Goal: Communication & Community: Share content

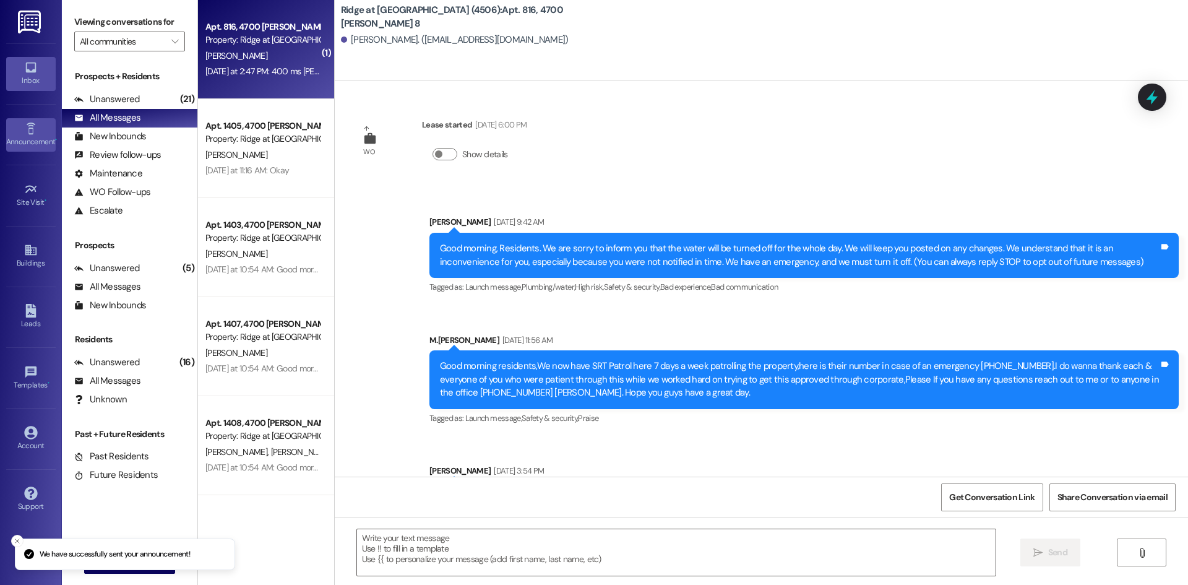
scroll to position [6861, 0]
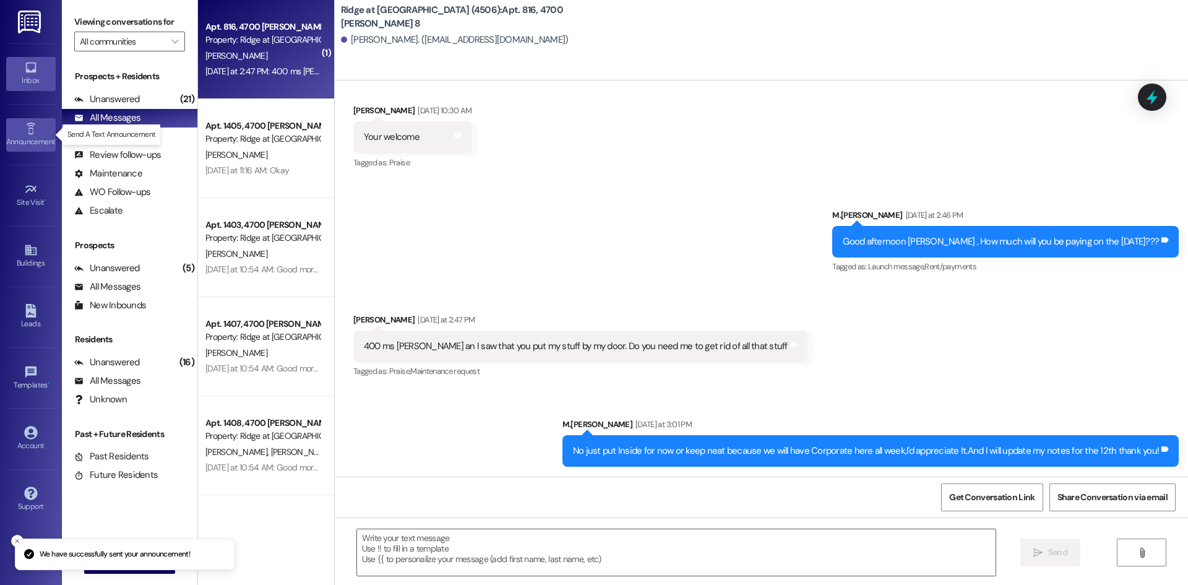
click at [27, 129] on icon at bounding box center [31, 129] width 14 height 14
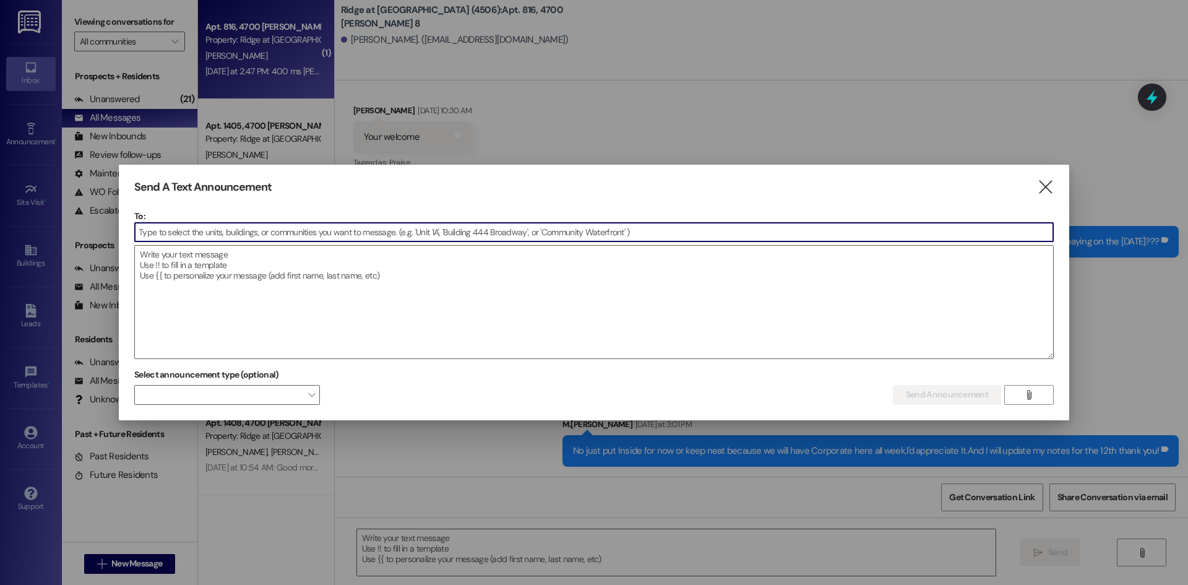
click at [152, 231] on input at bounding box center [594, 232] width 918 height 19
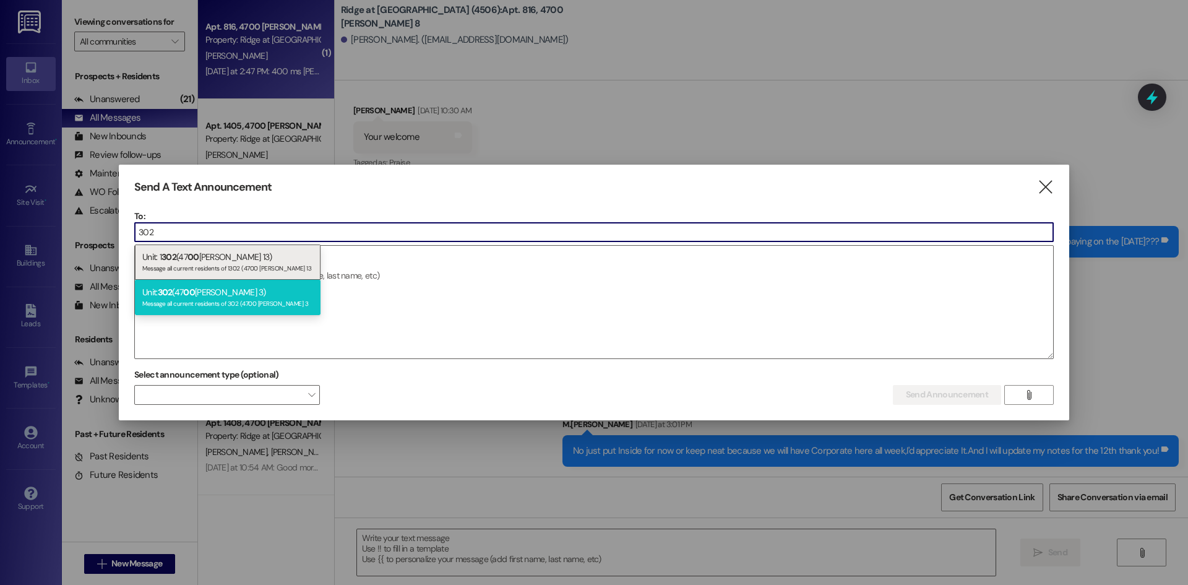
type input "302"
click at [173, 291] on span "302" at bounding box center [165, 291] width 15 height 11
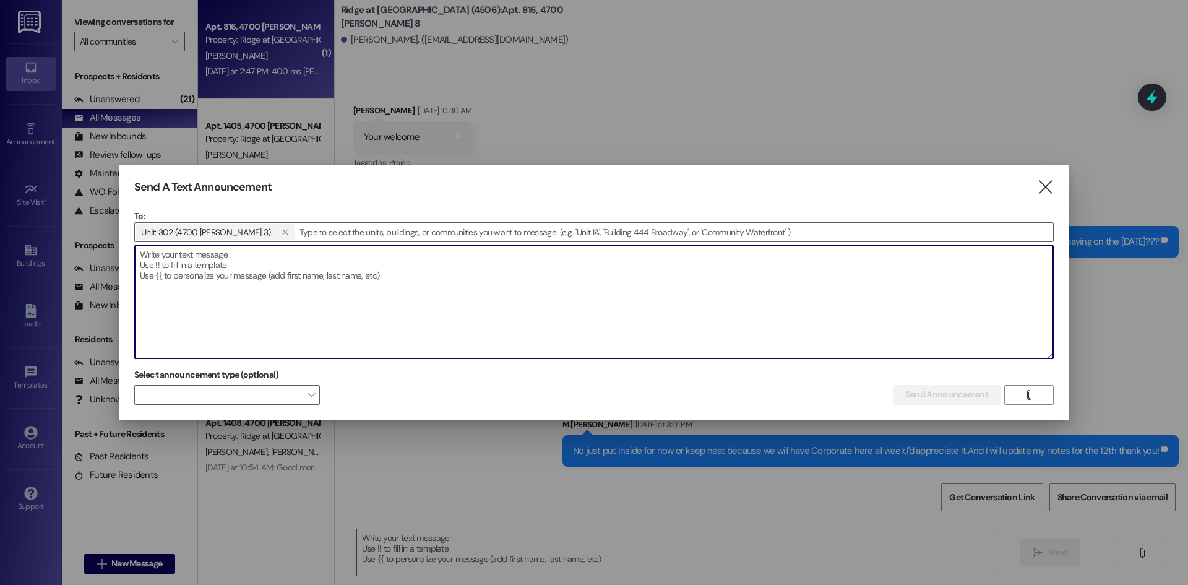
paste textarea "Good morning ,When will you be paying the rest of the rent ? We need to be noti…"
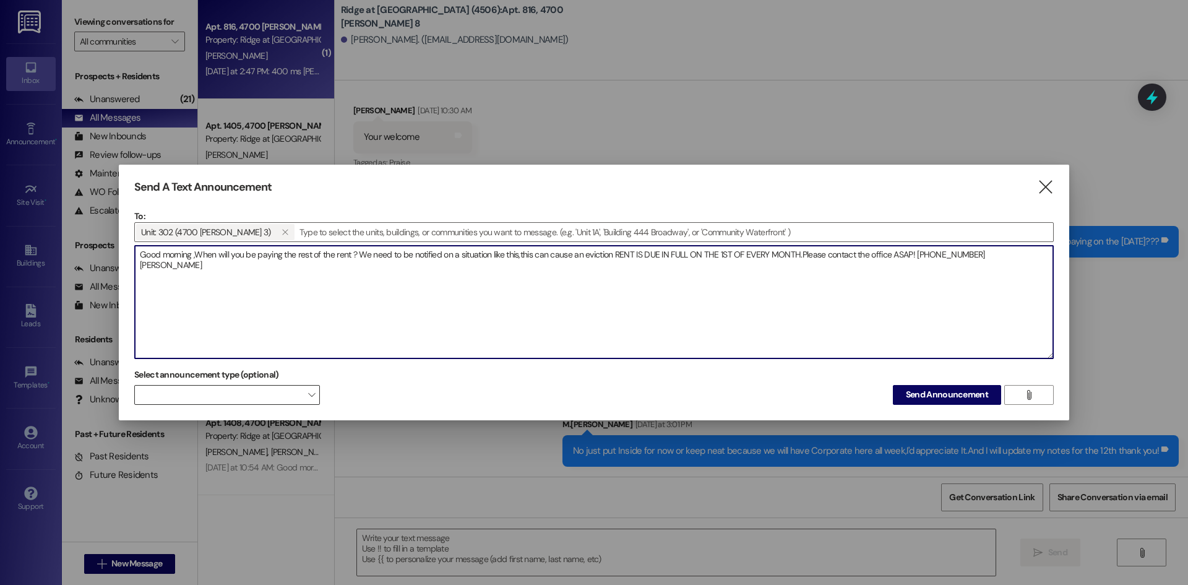
type textarea "Good morning ,When will you be paying the rest of the rent ? We need to be noti…"
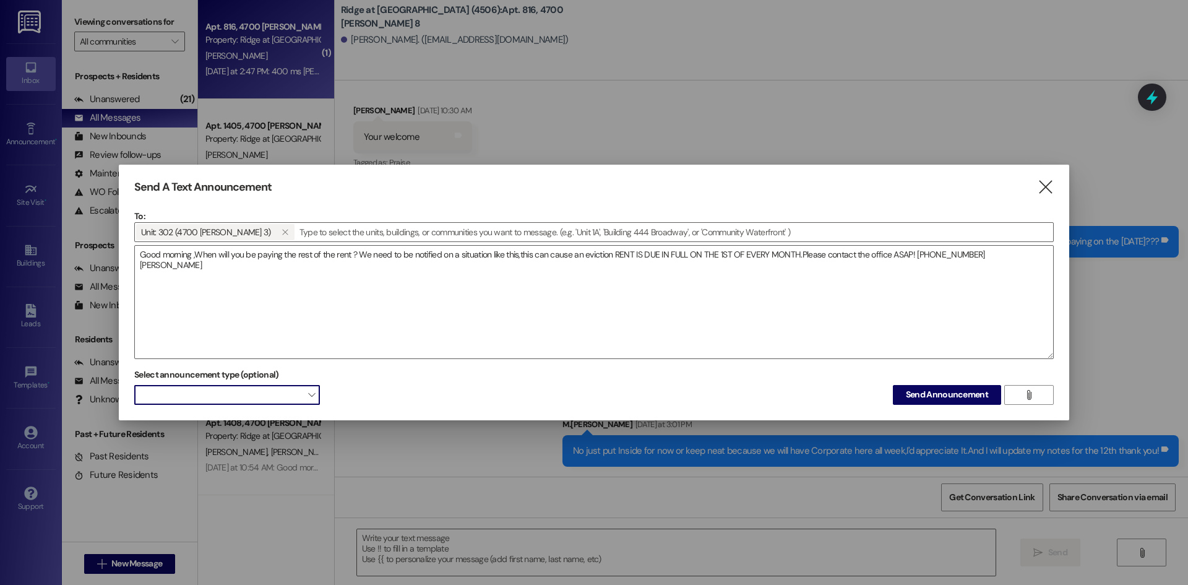
click at [230, 397] on span at bounding box center [227, 395] width 186 height 20
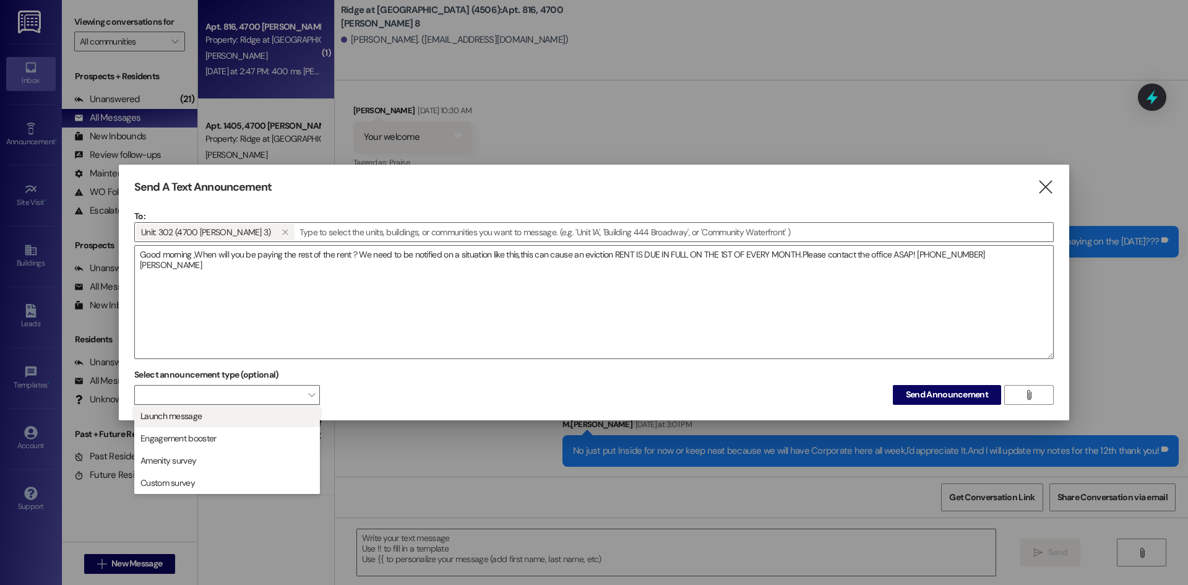
click at [258, 410] on span "Launch message" at bounding box center [227, 416] width 174 height 14
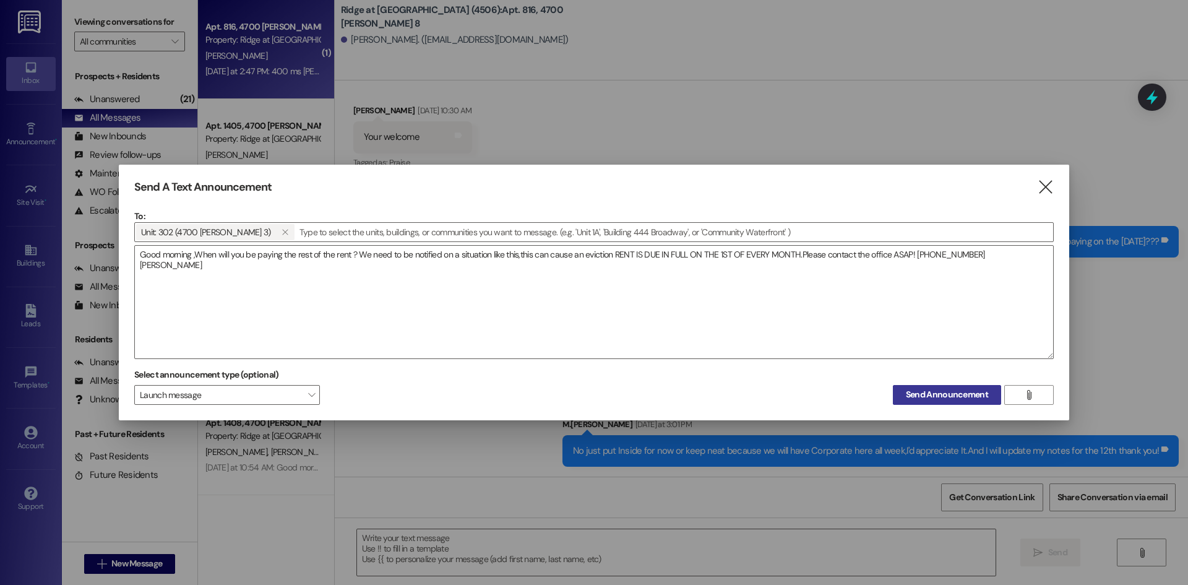
click at [940, 396] on span "Send Announcement" at bounding box center [947, 394] width 82 height 13
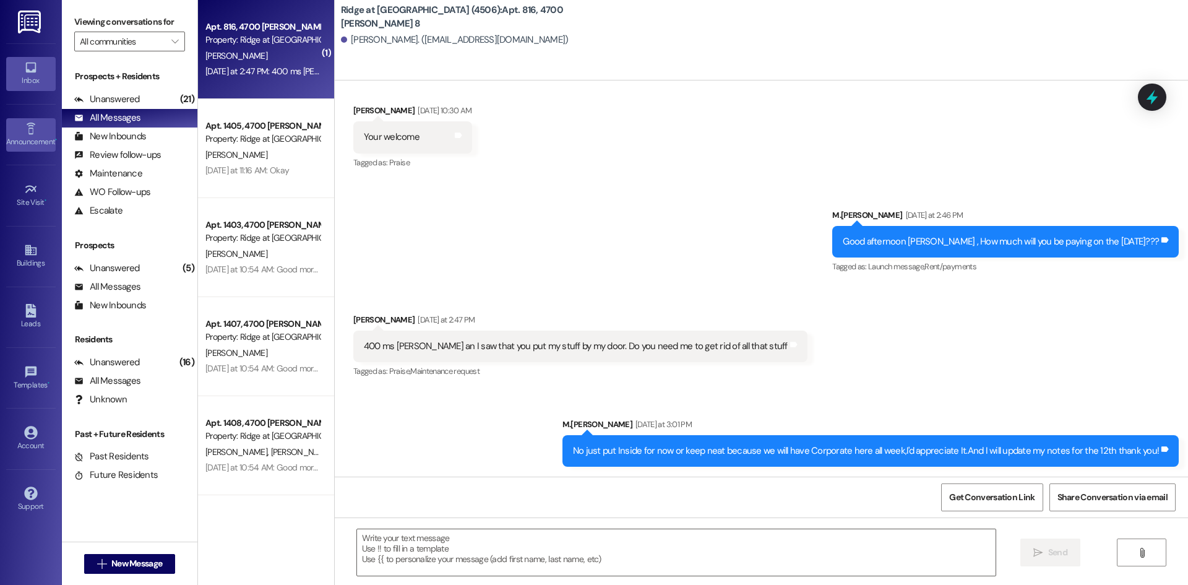
click at [26, 142] on div "Announcement •" at bounding box center [31, 141] width 62 height 12
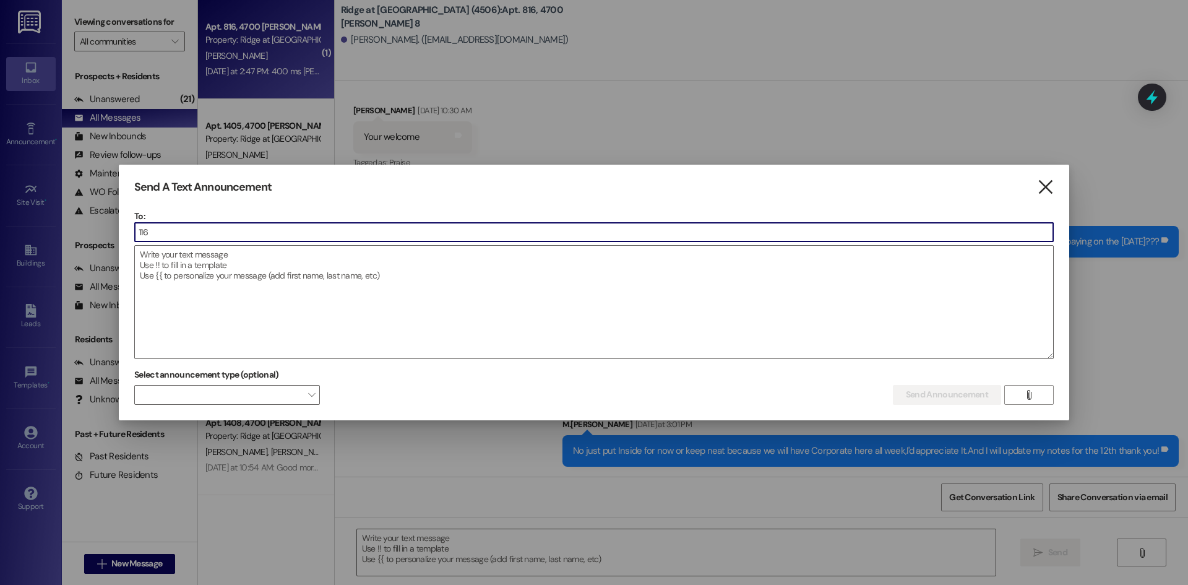
type input "116"
click at [1050, 189] on icon "" at bounding box center [1045, 187] width 17 height 13
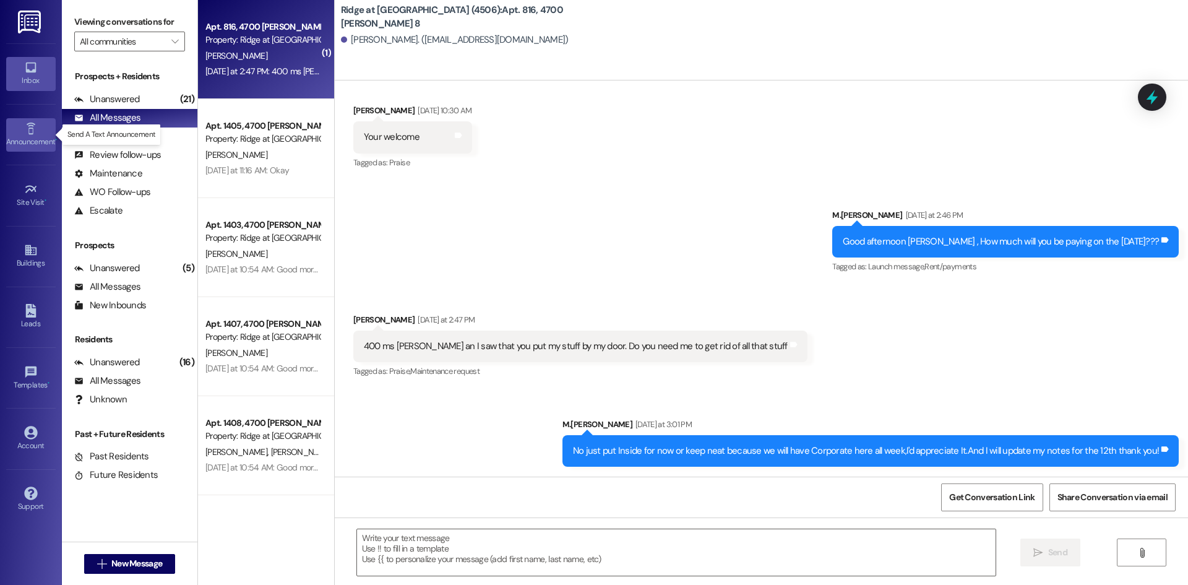
click at [28, 138] on div "Announcement •" at bounding box center [31, 141] width 62 height 12
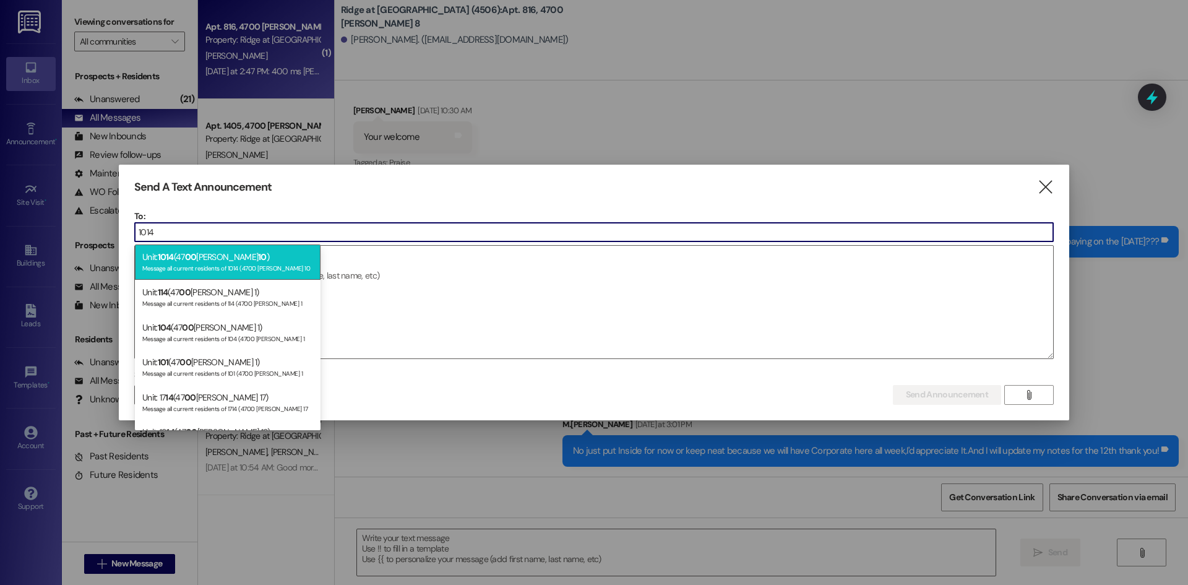
type input "1014"
click at [220, 257] on div "Unit: 1014 (47 00 [PERSON_NAME] 10 ) Message all current residents of 1014 (470…" at bounding box center [228, 261] width 186 height 35
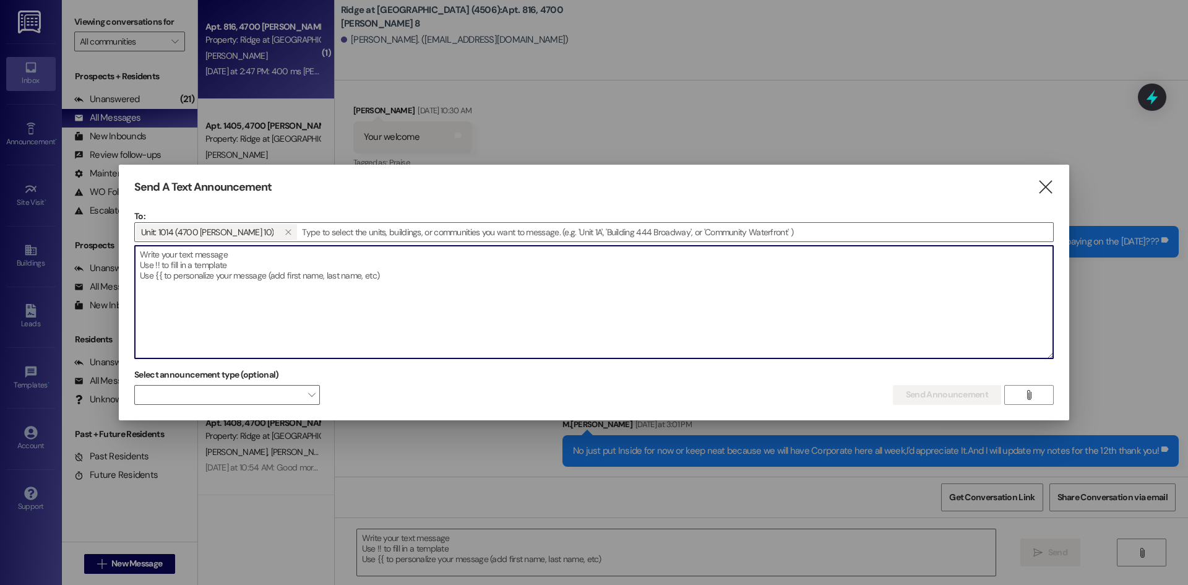
paste textarea "Good morning ,When will you be paying the rest of the rent ? We need to be noti…"
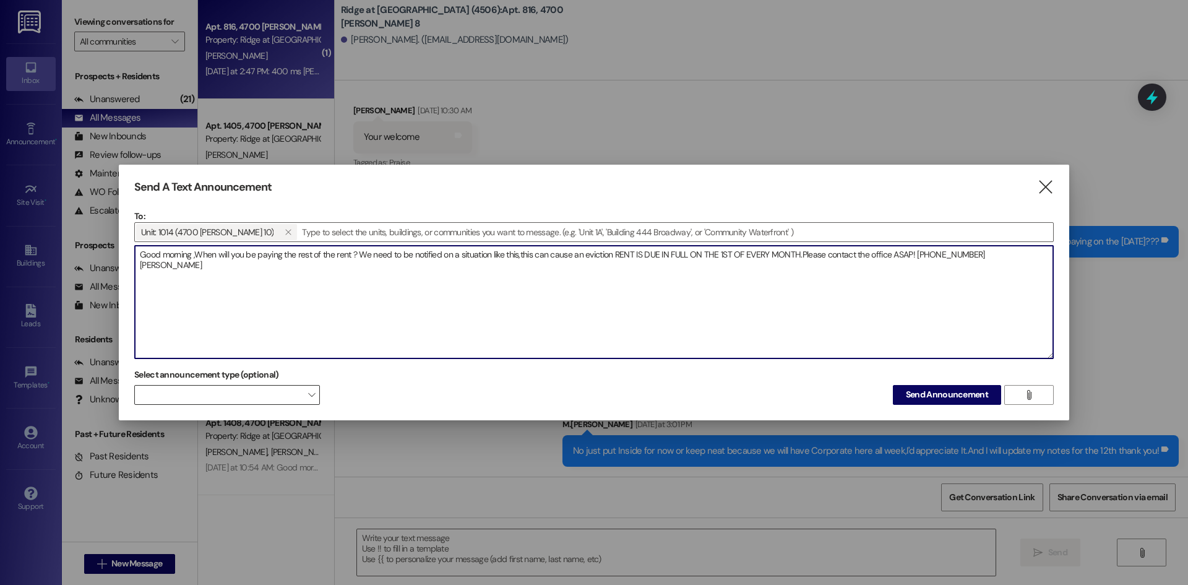
type textarea "Good morning ,When will you be paying the rest of the rent ? We need to be noti…"
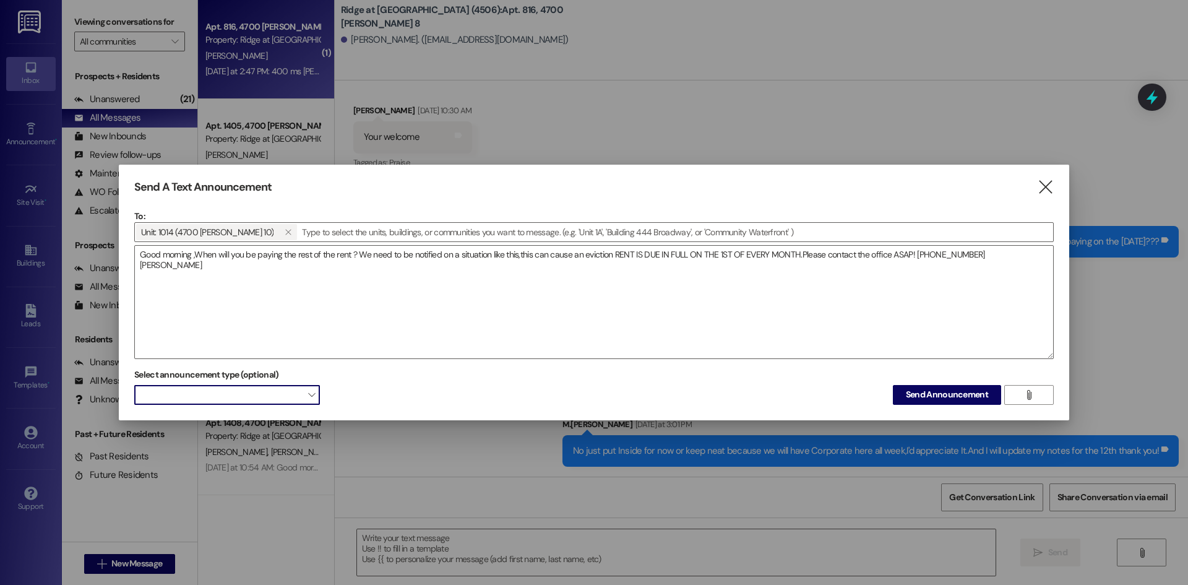
click at [256, 394] on span at bounding box center [227, 395] width 186 height 20
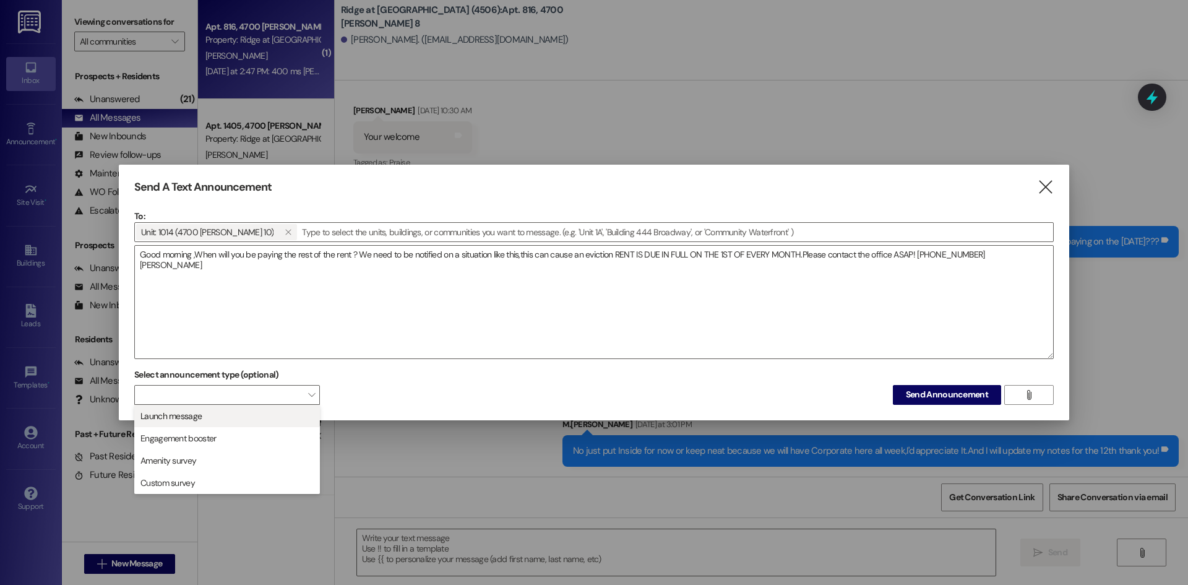
click at [277, 424] on button "Launch message" at bounding box center [227, 416] width 186 height 22
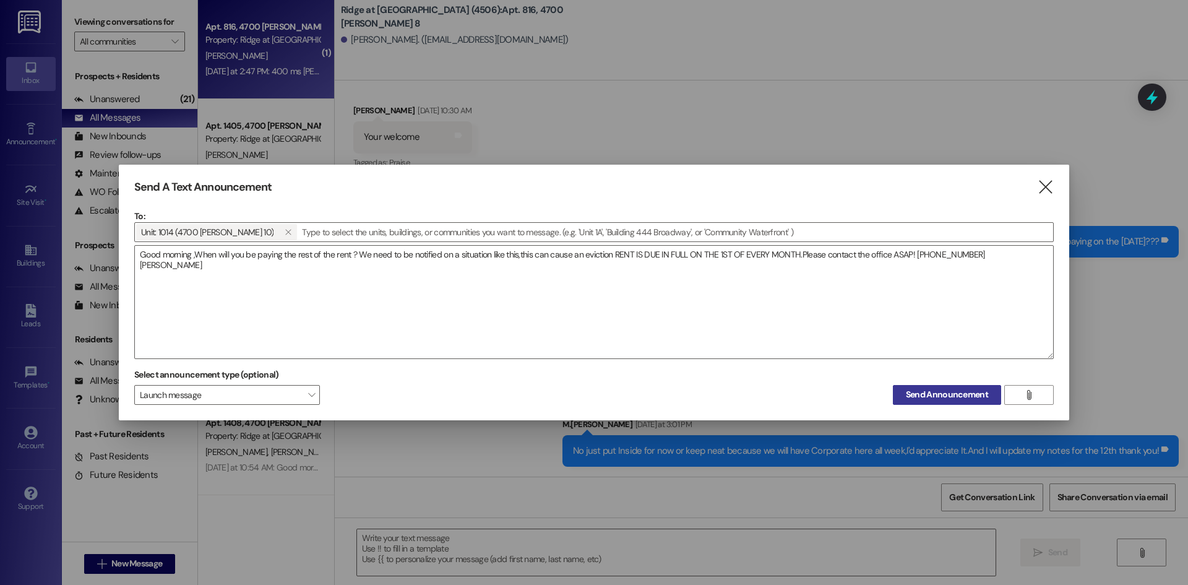
click at [932, 389] on span "Send Announcement" at bounding box center [947, 394] width 82 height 13
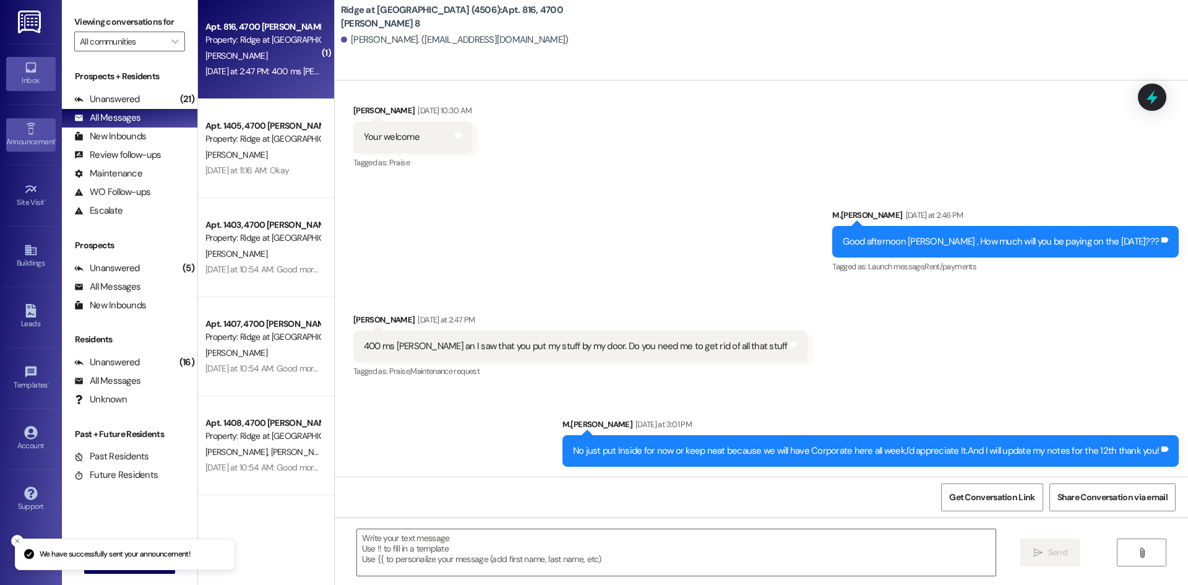
click at [35, 136] on div "Announcement •" at bounding box center [31, 141] width 62 height 12
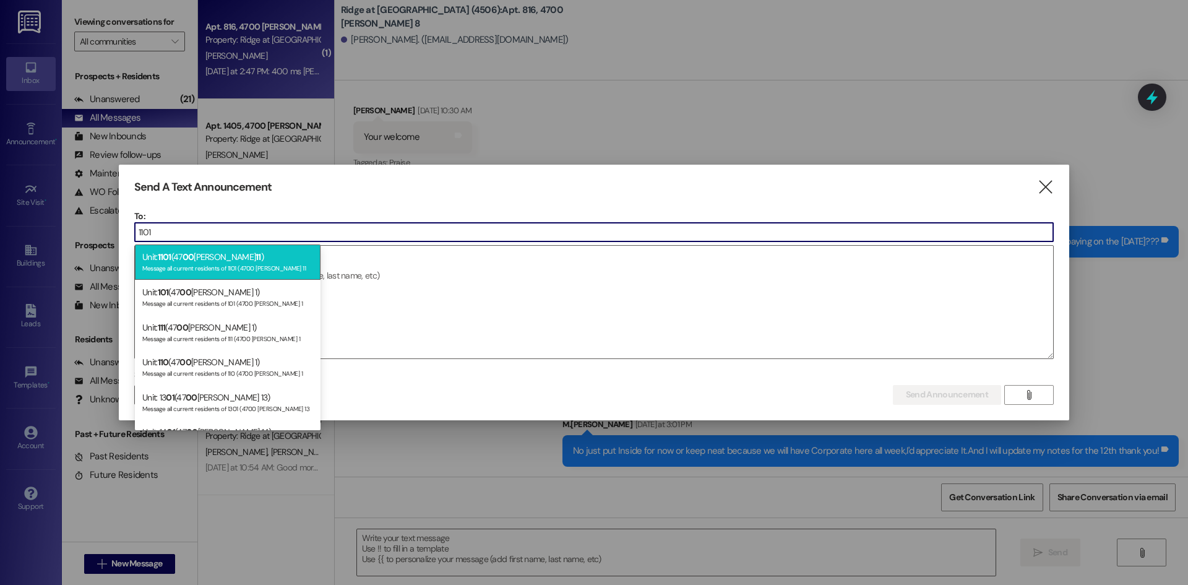
type input "1101"
click at [213, 265] on div "Message all current residents of 1101 (4700 [PERSON_NAME] 11" at bounding box center [227, 267] width 171 height 11
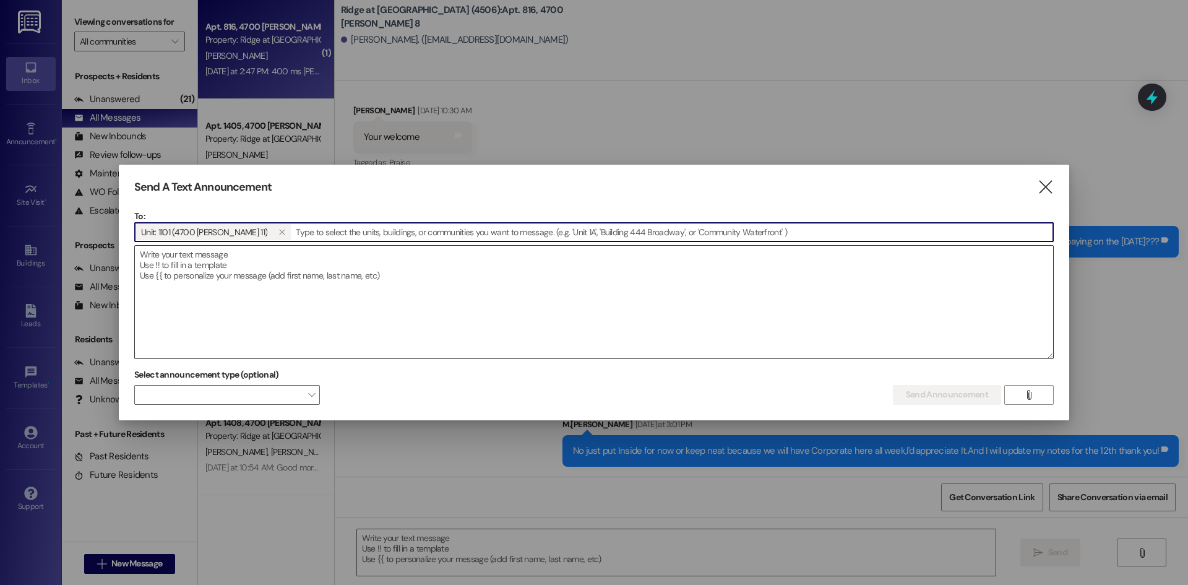
click at [201, 268] on textarea at bounding box center [594, 302] width 918 height 113
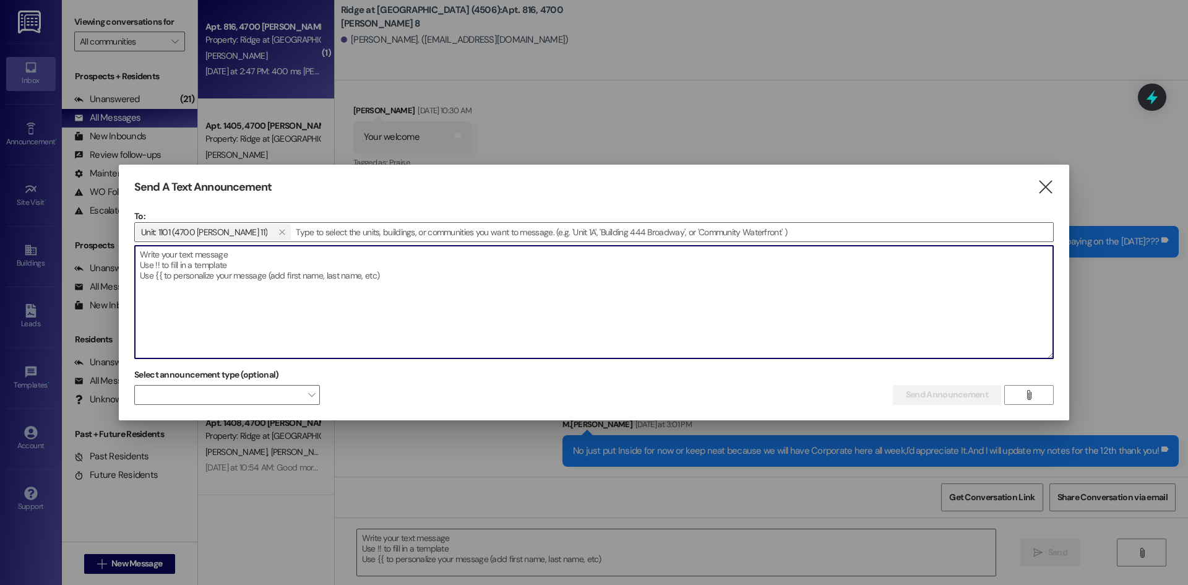
paste textarea "Good morning ,When will you be paying the rest of the rent ? We need to be noti…"
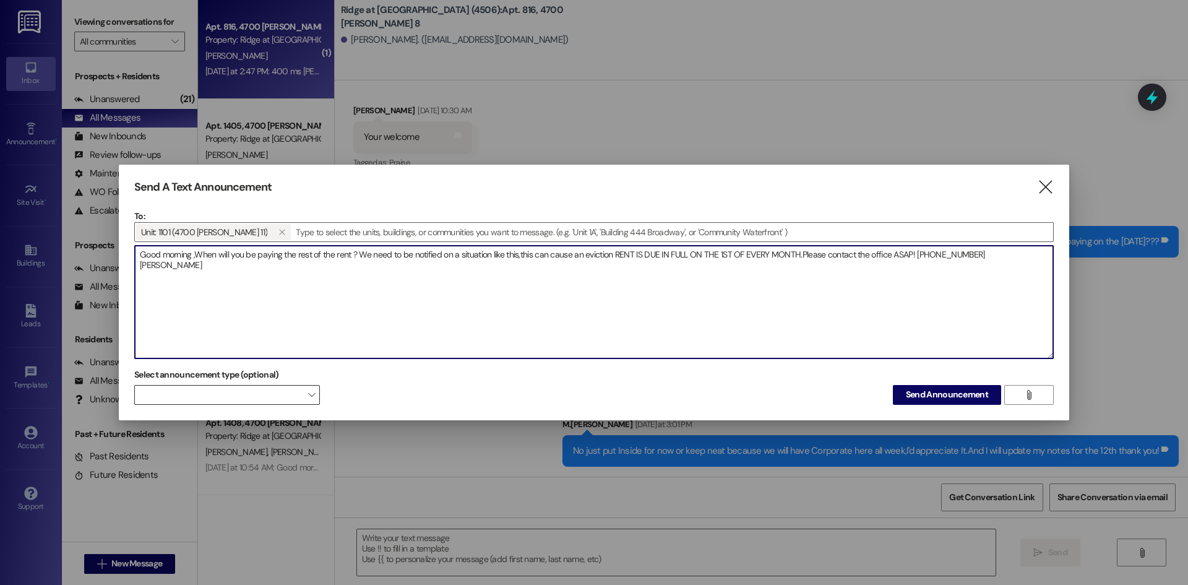
type textarea "Good morning ,When will you be paying the rest of the rent ? We need to be noti…"
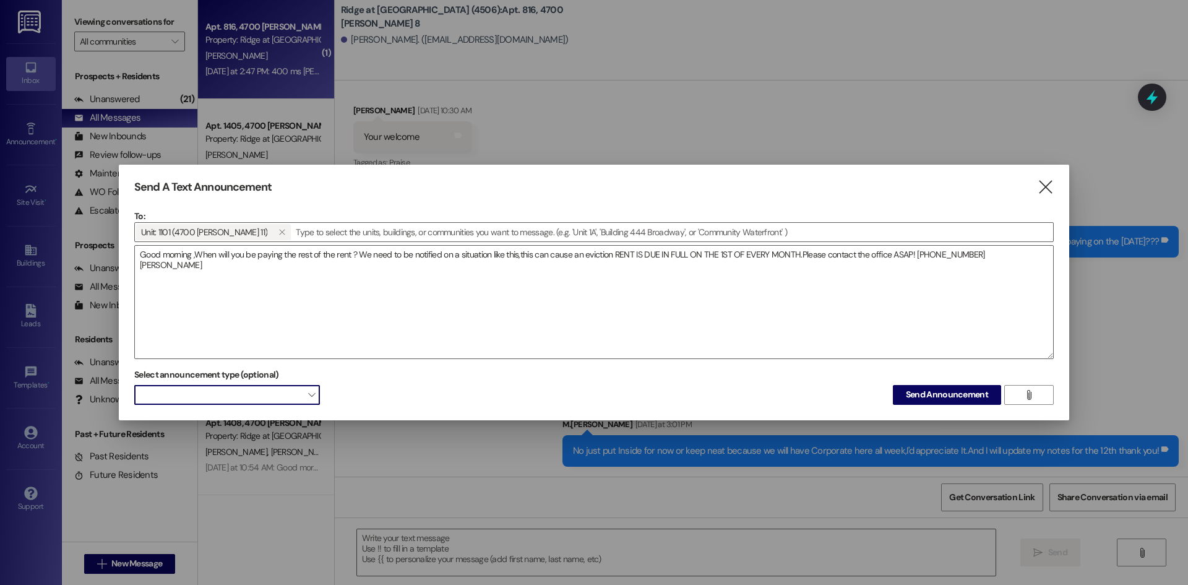
click at [256, 397] on span at bounding box center [227, 395] width 186 height 20
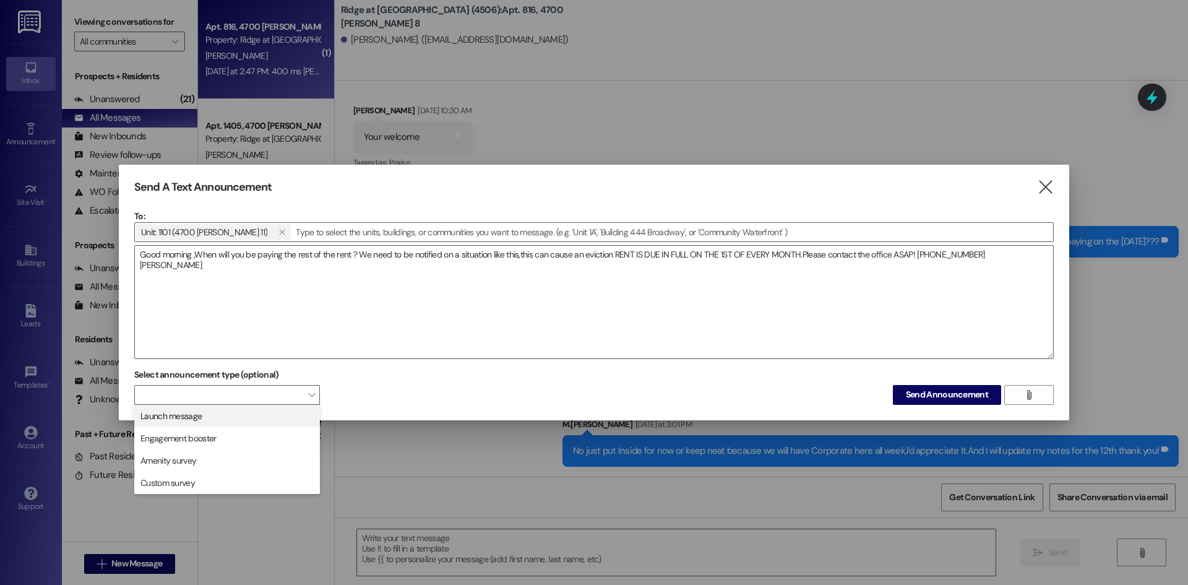
click at [258, 420] on span "Launch message" at bounding box center [227, 416] width 174 height 14
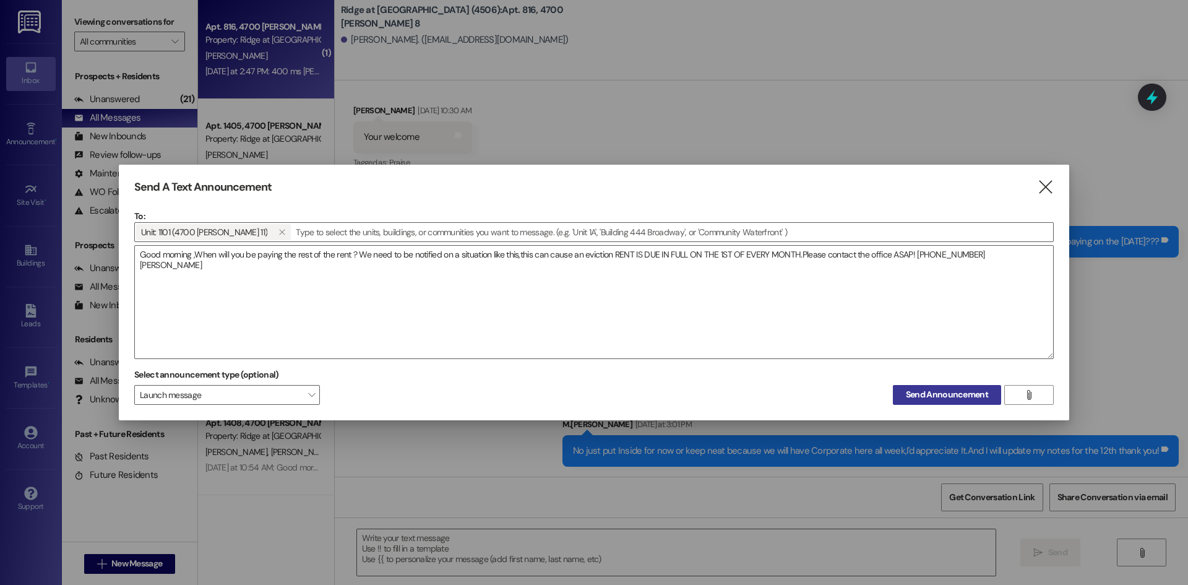
click at [924, 391] on span "Send Announcement" at bounding box center [947, 394] width 82 height 13
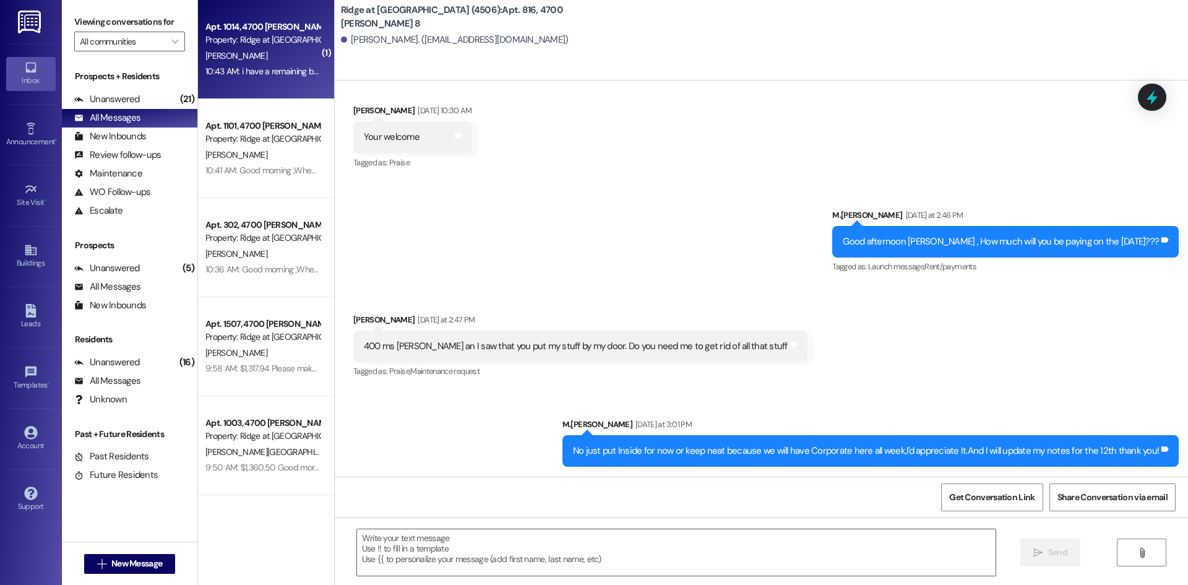
click at [263, 35] on div "Property: Ridge at [GEOGRAPHIC_DATA] (4506)" at bounding box center [262, 39] width 114 height 13
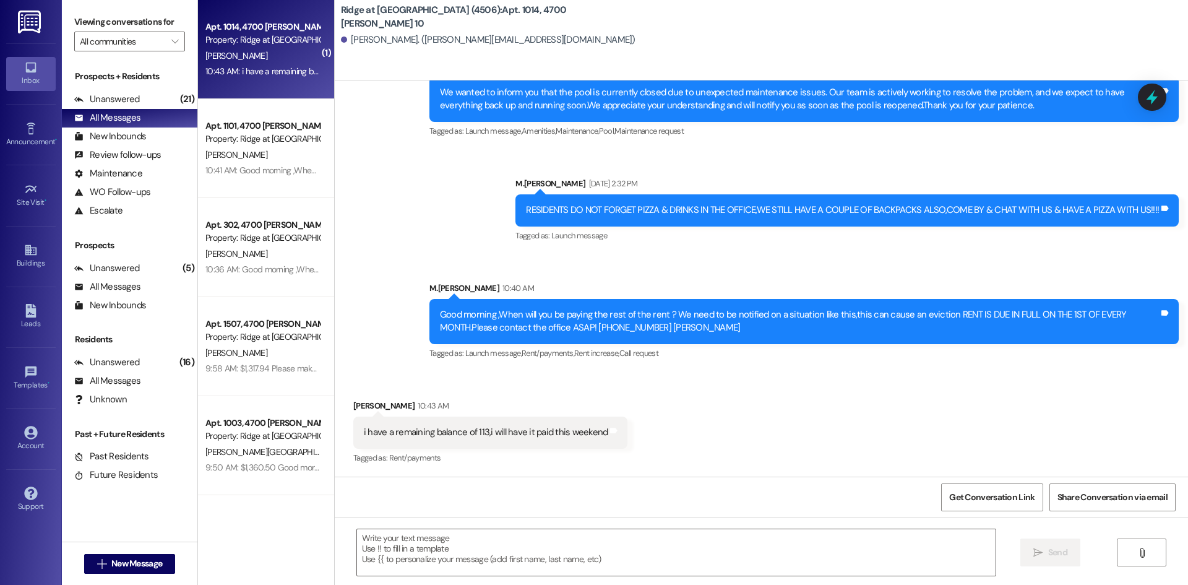
scroll to position [1691, 0]
click at [381, 547] on textarea at bounding box center [676, 552] width 638 height 46
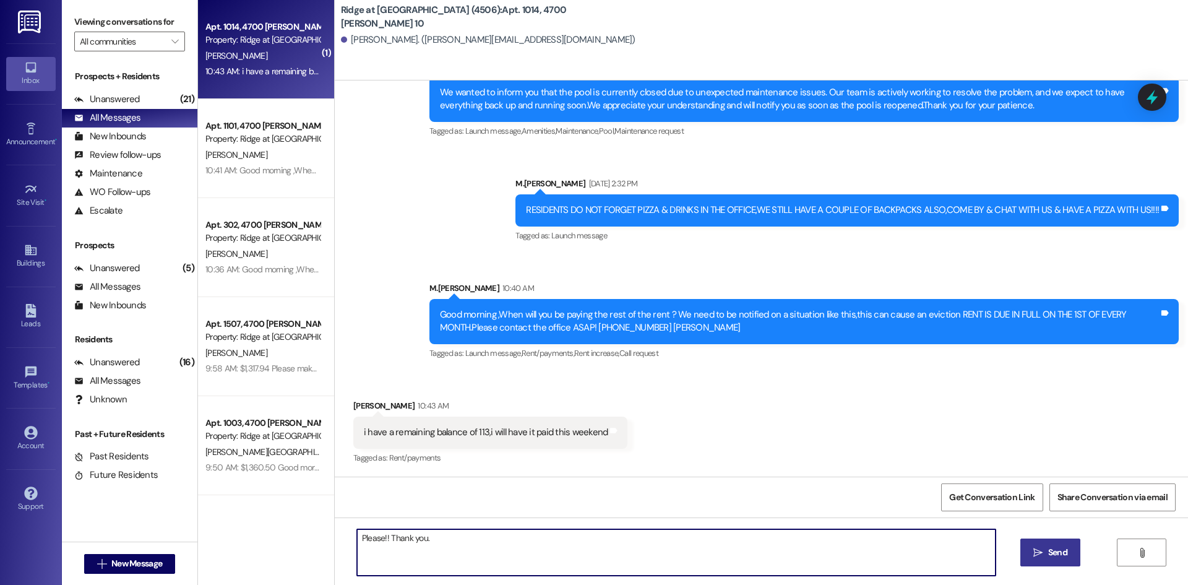
type textarea "Please!! Thank you."
click at [1023, 557] on button " Send" at bounding box center [1050, 552] width 60 height 28
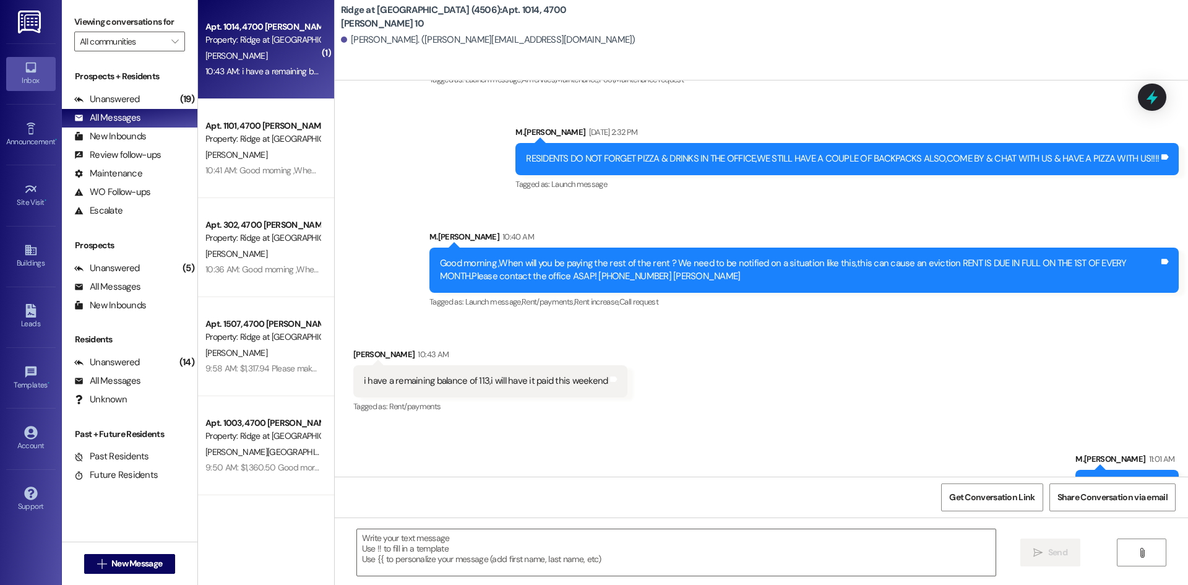
scroll to position [1777, 0]
